Goal: Find specific page/section: Find specific page/section

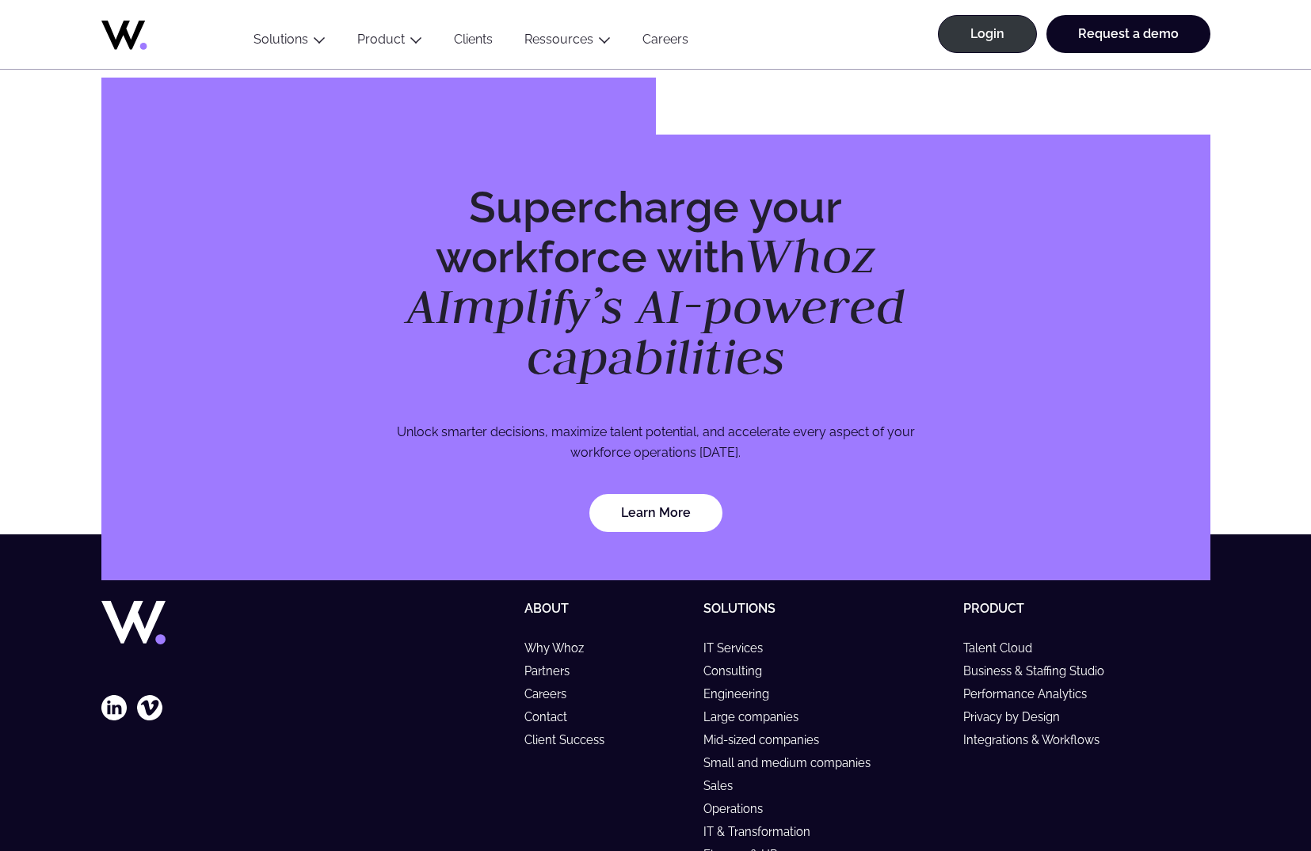
scroll to position [4490, 0]
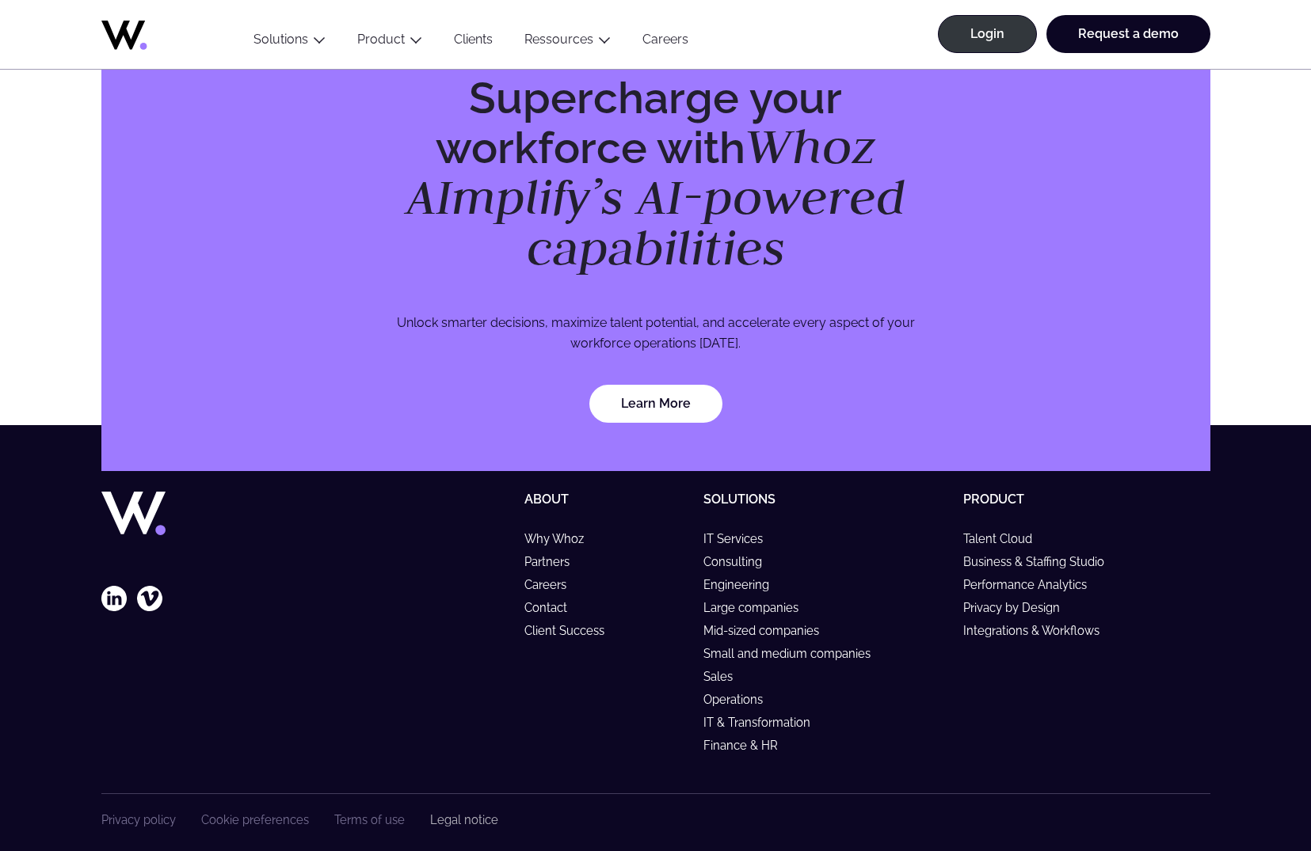
click at [447, 813] on link "Legal notice" at bounding box center [464, 819] width 68 height 13
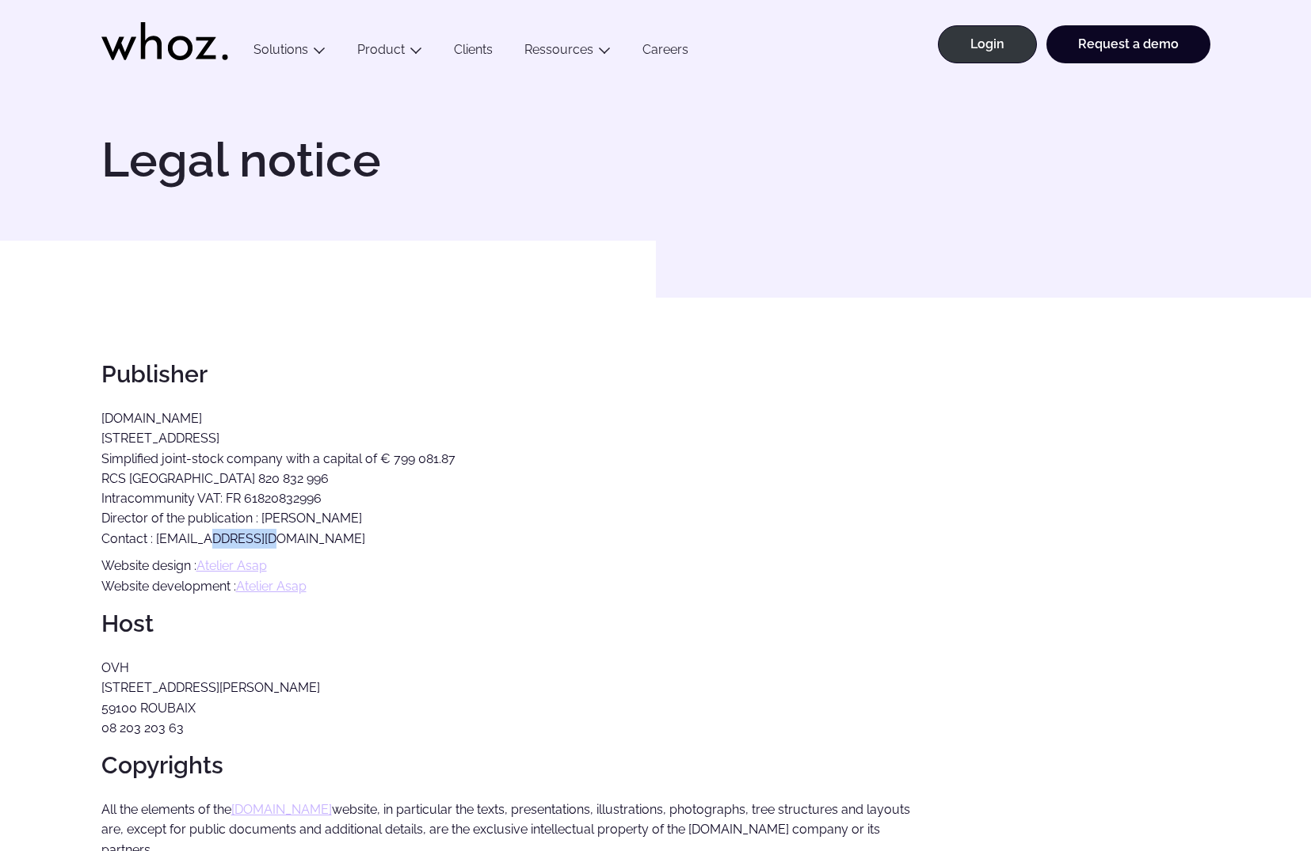
drag, startPoint x: 262, startPoint y: 534, endPoint x: 213, endPoint y: 542, distance: 49.7
click at [213, 542] on p "BizNet.io 36 rue de Saint-Pétersbourg, 75008 Paris Simplified joint-stock compa…" at bounding box center [506, 479] width 811 height 140
copy p "biznet.io"
click at [457, 48] on link "Clients" at bounding box center [473, 52] width 70 height 21
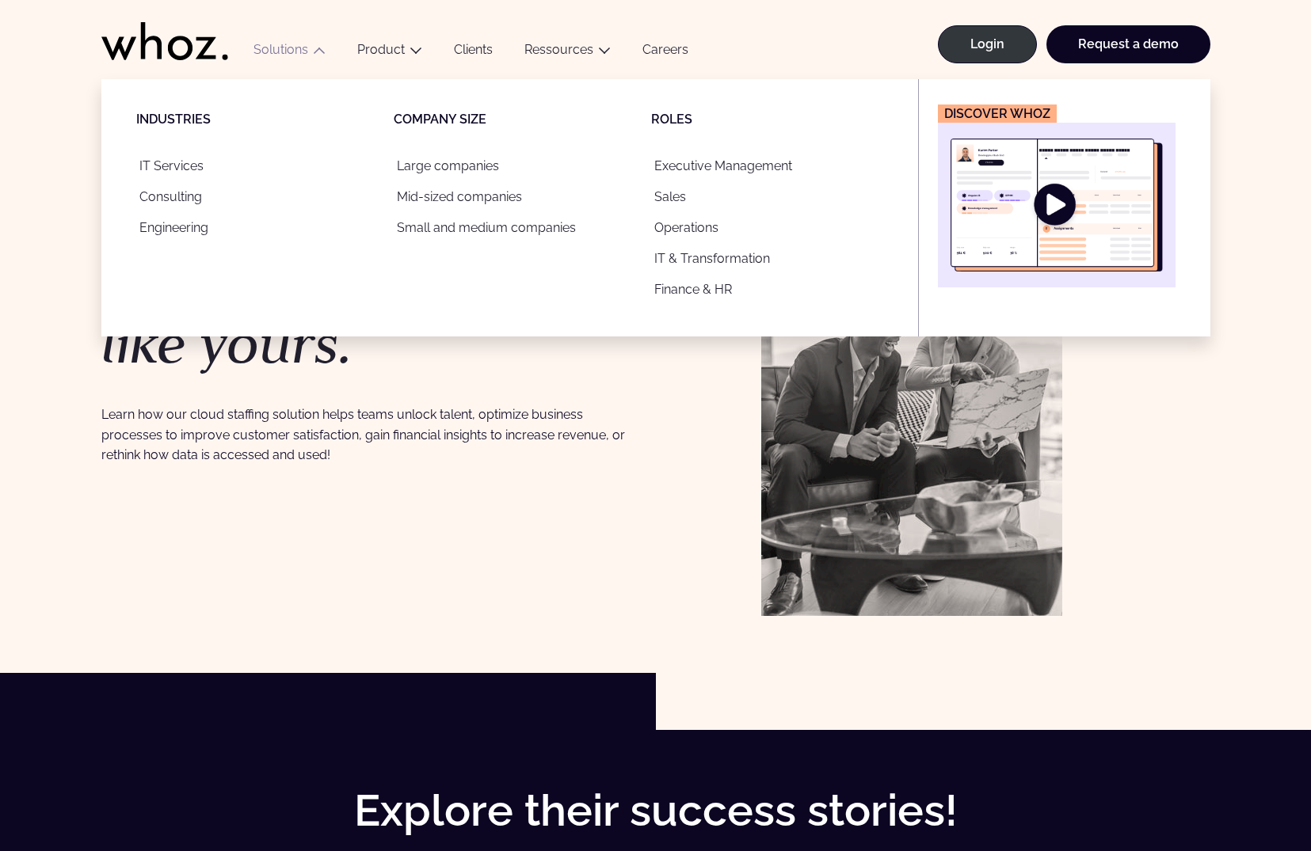
click at [299, 44] on button "Solutions" at bounding box center [290, 52] width 104 height 21
